Goal: Navigation & Orientation: Find specific page/section

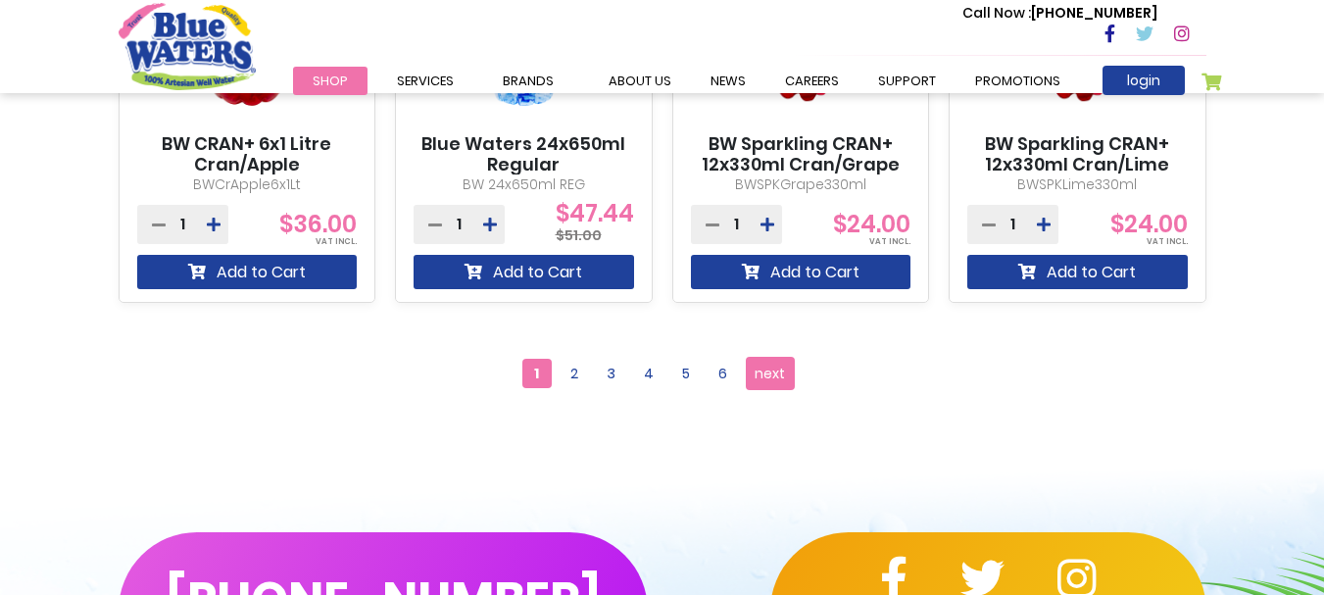
scroll to position [1960, 0]
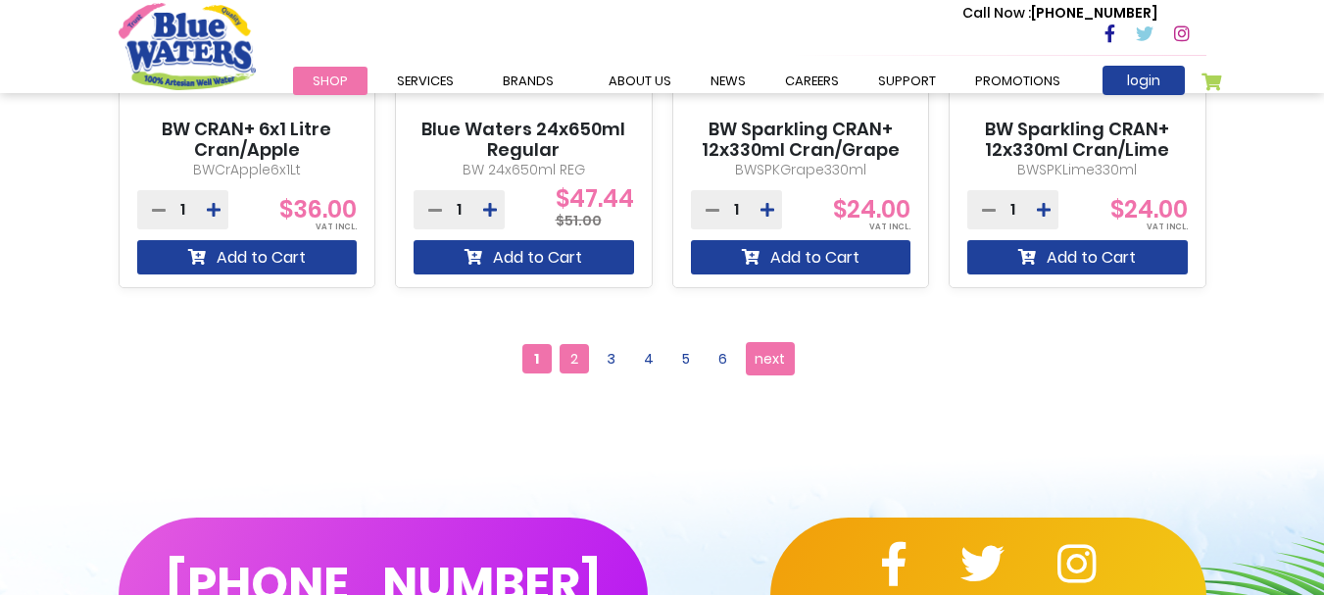
click at [570, 359] on span "2" at bounding box center [573, 358] width 29 height 29
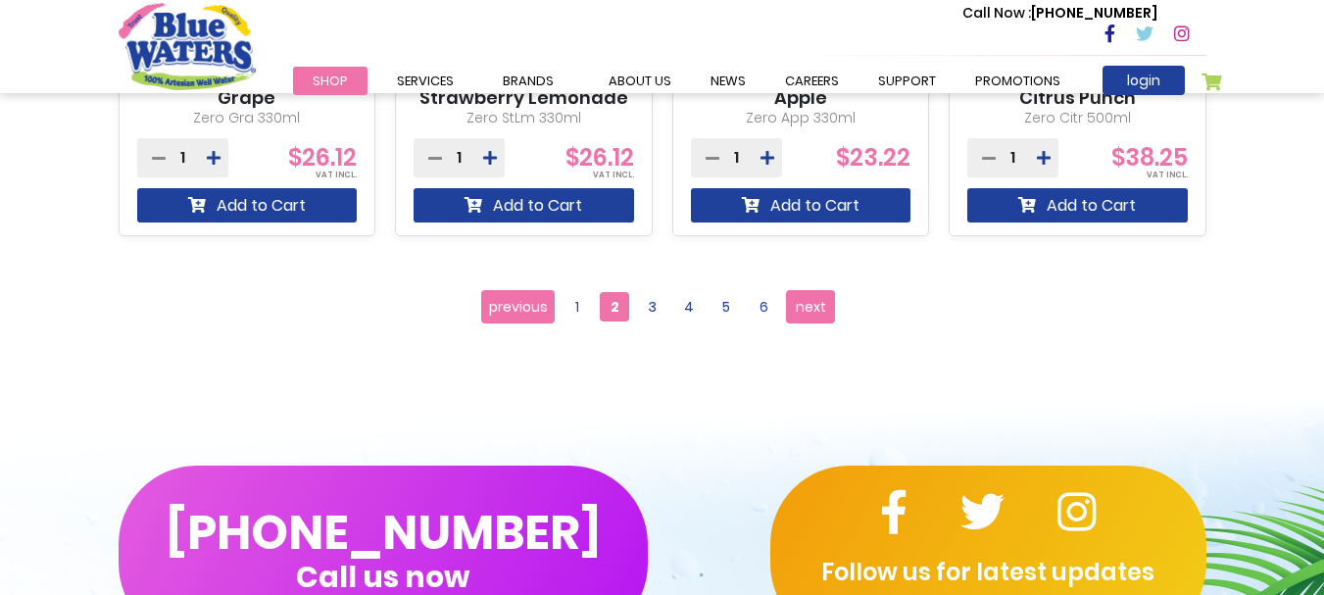
scroll to position [2058, 0]
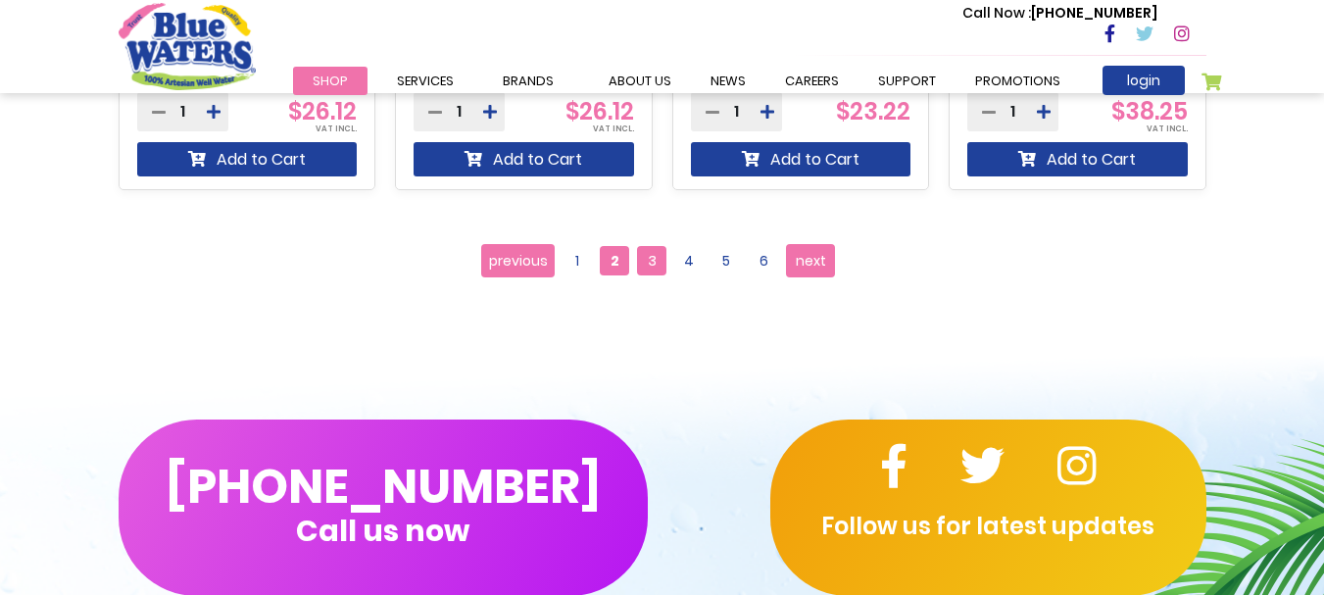
click at [648, 257] on span "3" at bounding box center [651, 260] width 29 height 29
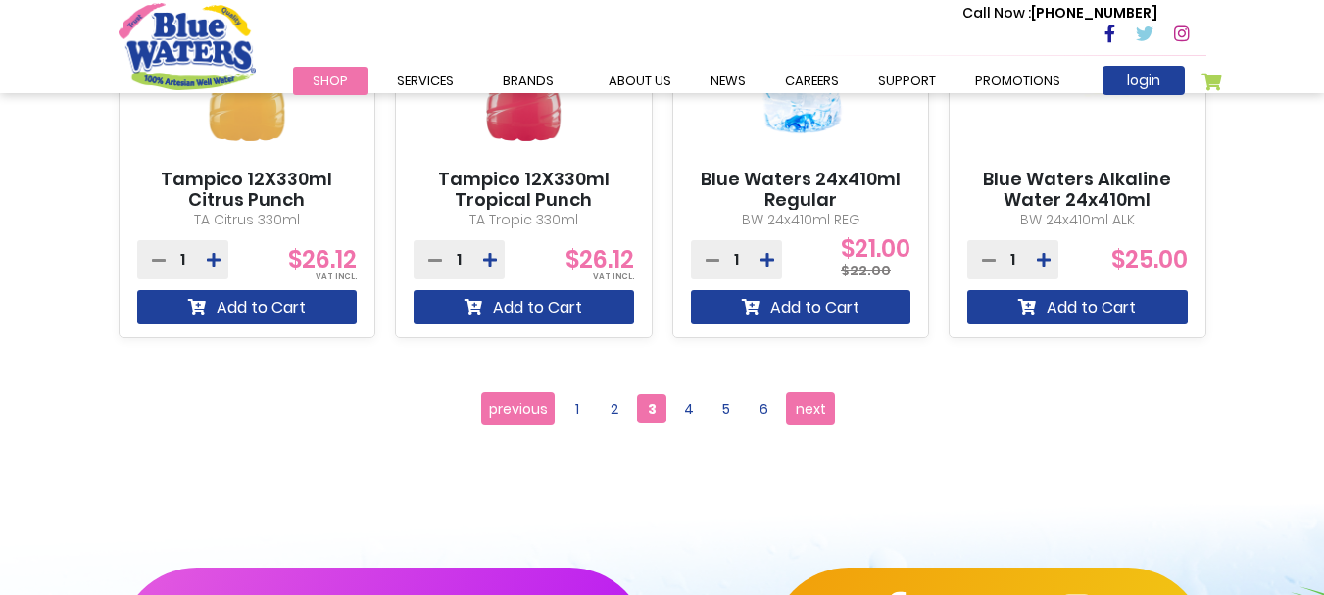
scroll to position [1960, 0]
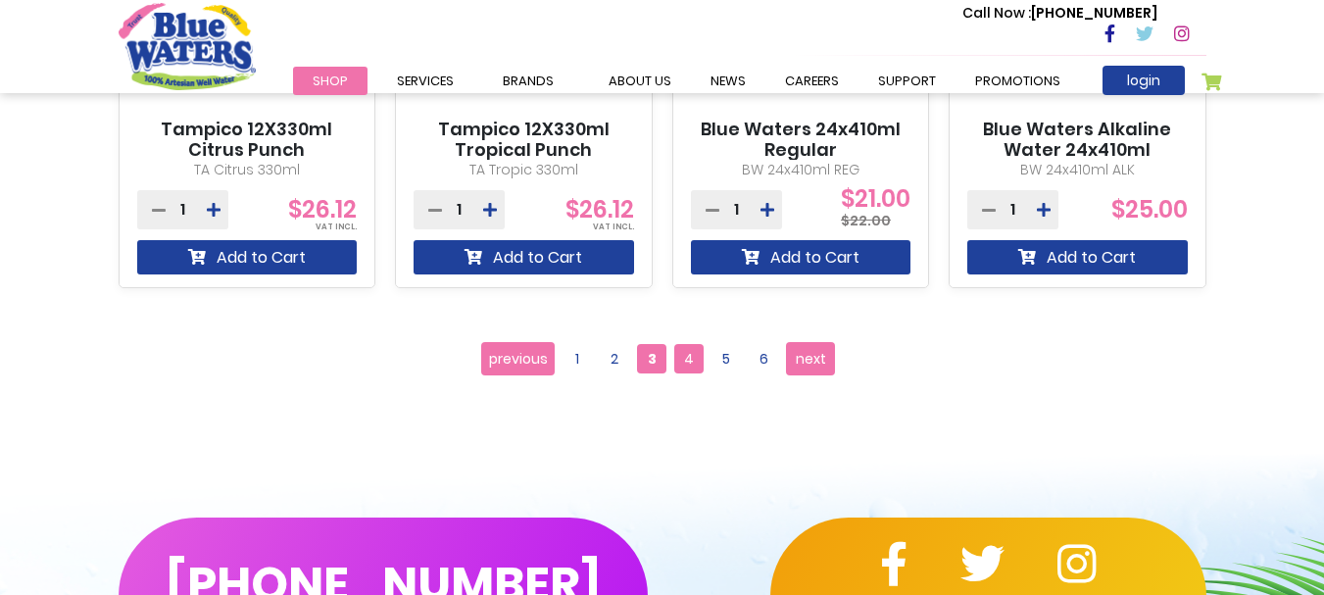
click at [677, 358] on span "4" at bounding box center [688, 358] width 29 height 29
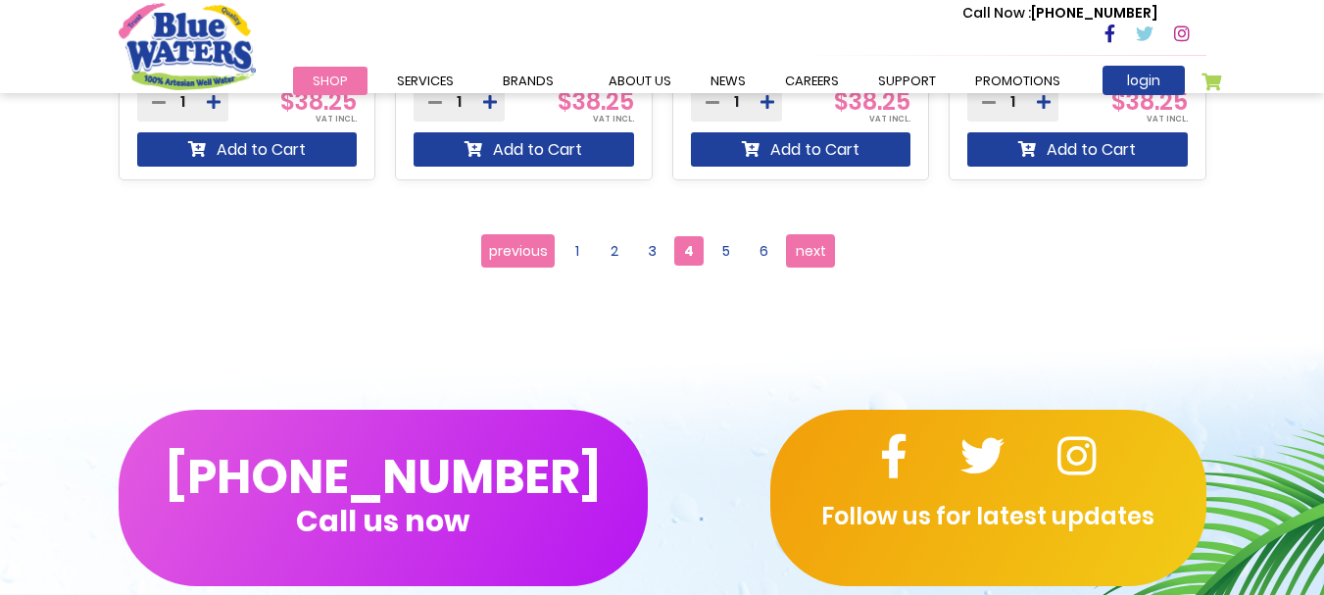
scroll to position [2156, 0]
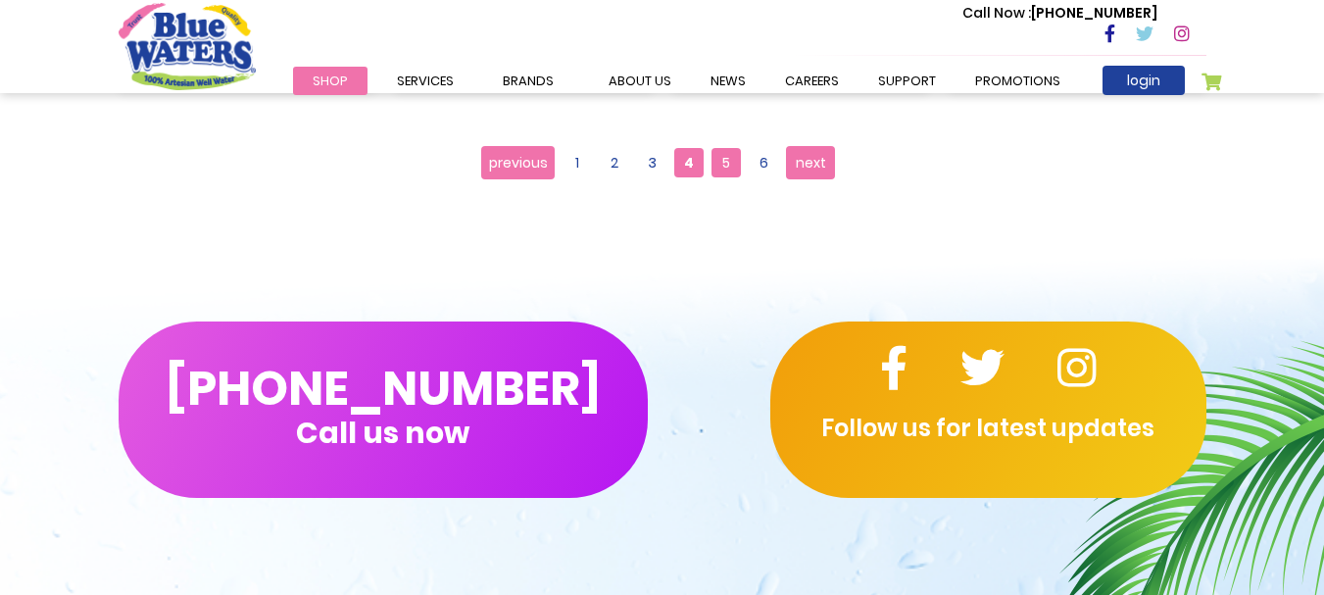
click at [716, 166] on span "5" at bounding box center [725, 162] width 29 height 29
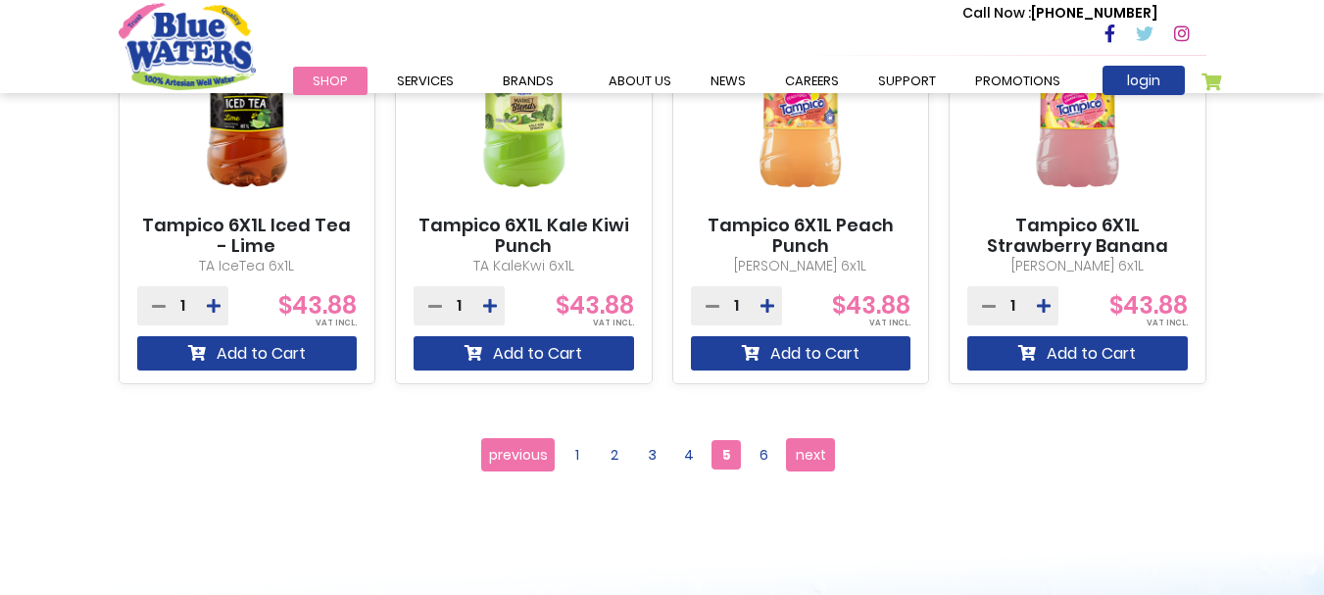
scroll to position [1862, 0]
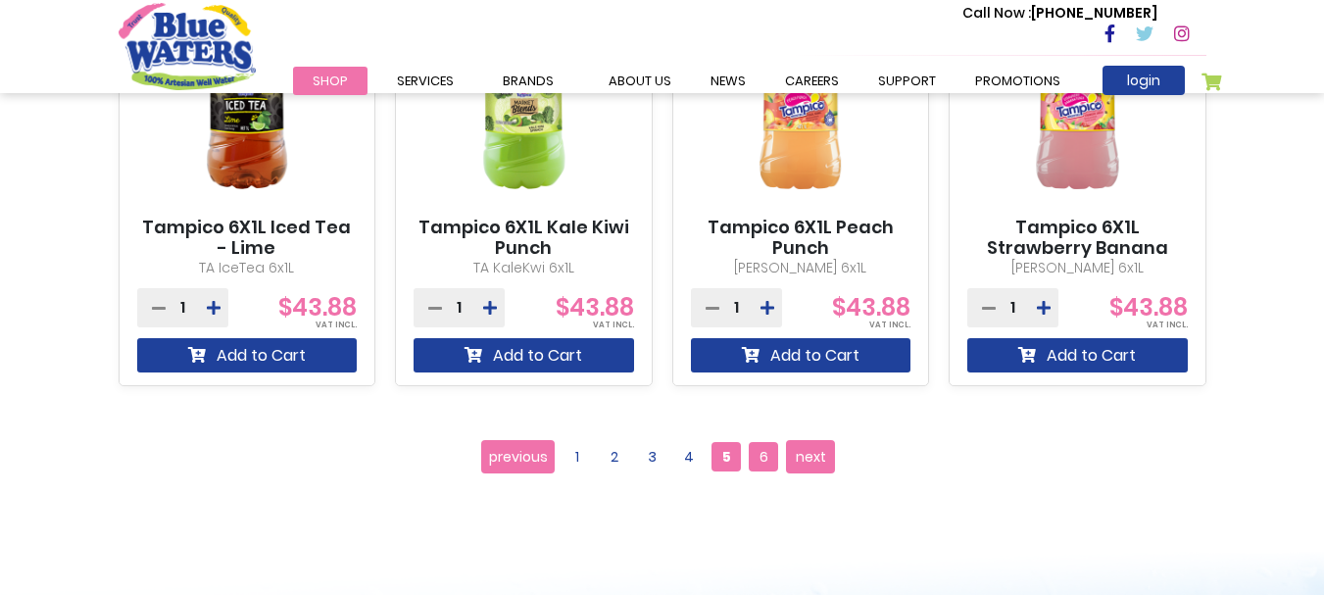
click at [770, 460] on span "6" at bounding box center [763, 456] width 29 height 29
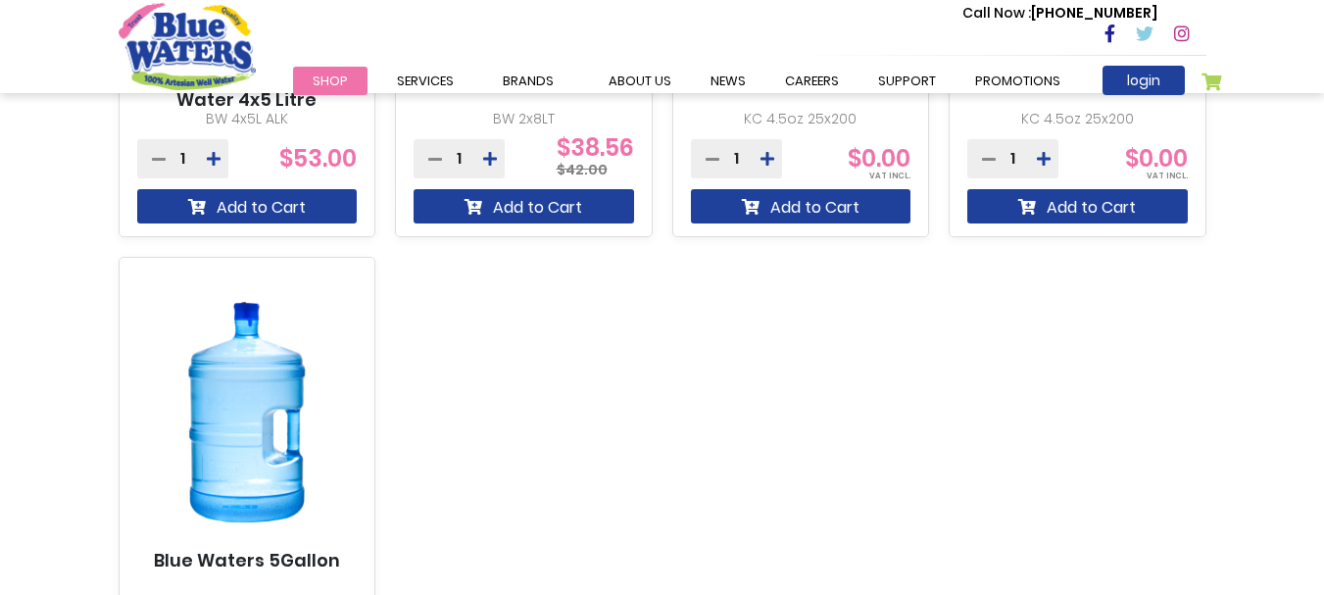
scroll to position [1764, 0]
